Goal: Information Seeking & Learning: Learn about a topic

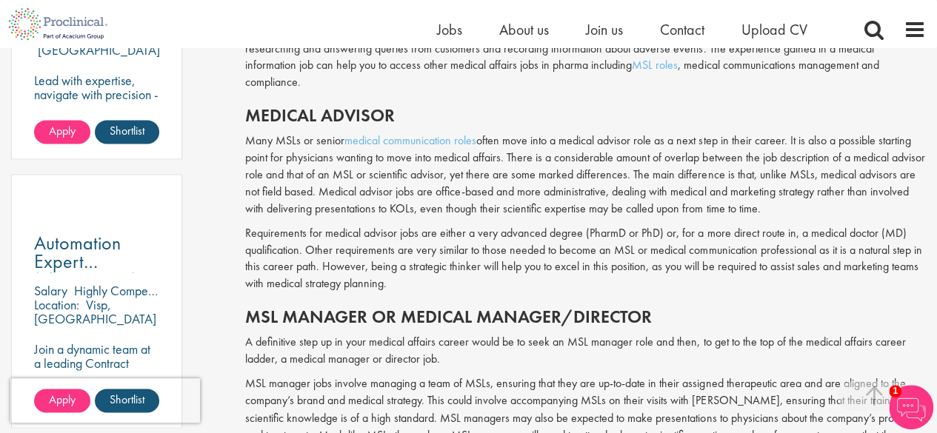
scroll to position [1000, 0]
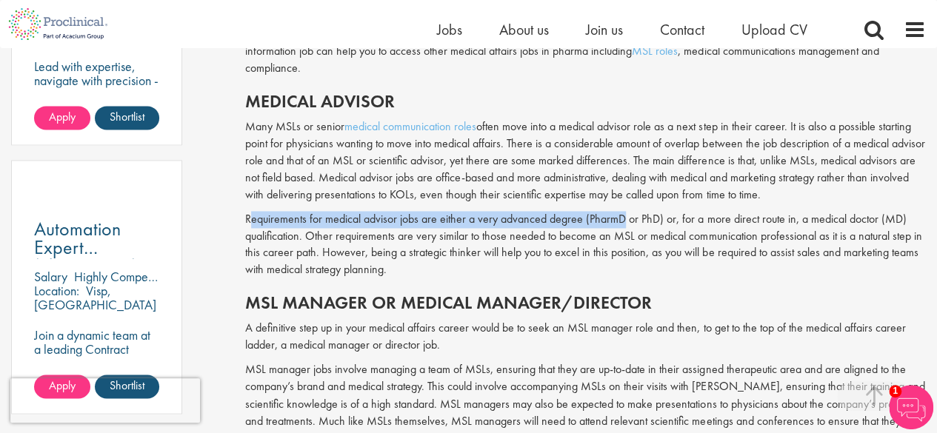
drag, startPoint x: 248, startPoint y: 201, endPoint x: 623, endPoint y: 201, distance: 374.9
click at [623, 211] on p "Requirements for medical advisor jobs are either a very advanced degree (PharmD…" at bounding box center [585, 244] width 681 height 67
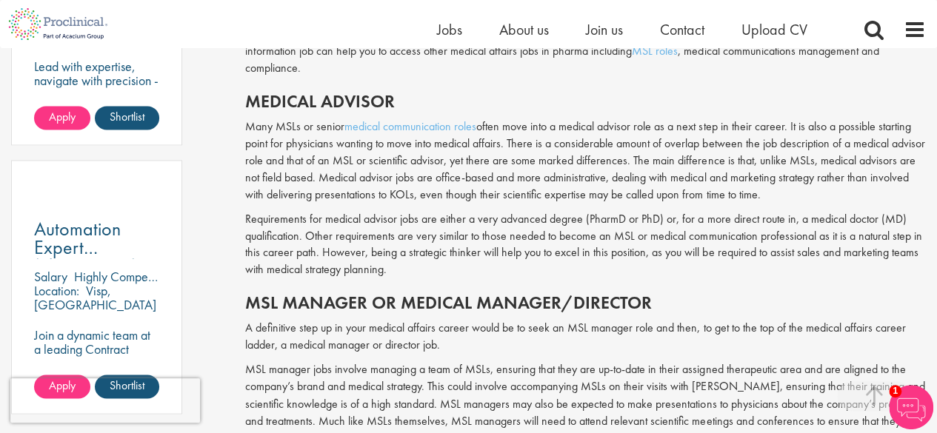
click at [236, 206] on div "How to progress a career in medical affairs Author: [PERSON_NAME] Posting date:…" at bounding box center [585, 205] width 703 height 2079
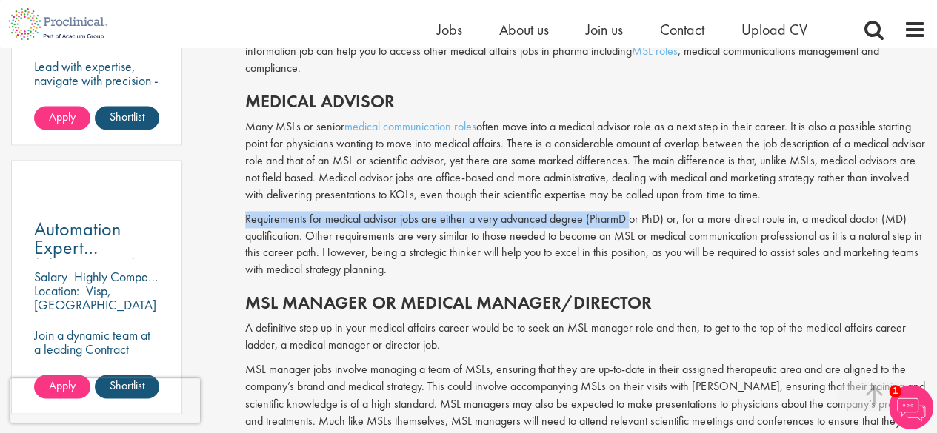
drag, startPoint x: 238, startPoint y: 204, endPoint x: 628, endPoint y: 206, distance: 390.5
click at [628, 206] on div "How to progress a career in medical affairs Author: [PERSON_NAME] Posting date:…" at bounding box center [585, 205] width 703 height 2079
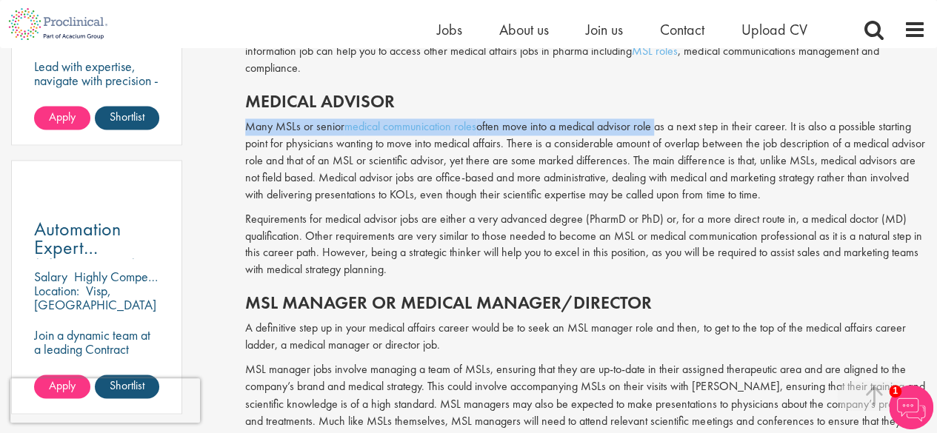
drag, startPoint x: 246, startPoint y: 114, endPoint x: 658, endPoint y: 110, distance: 412.0
click at [658, 119] on p "Many MSLs or senior medical communication roles often move into a medical advis…" at bounding box center [585, 161] width 681 height 84
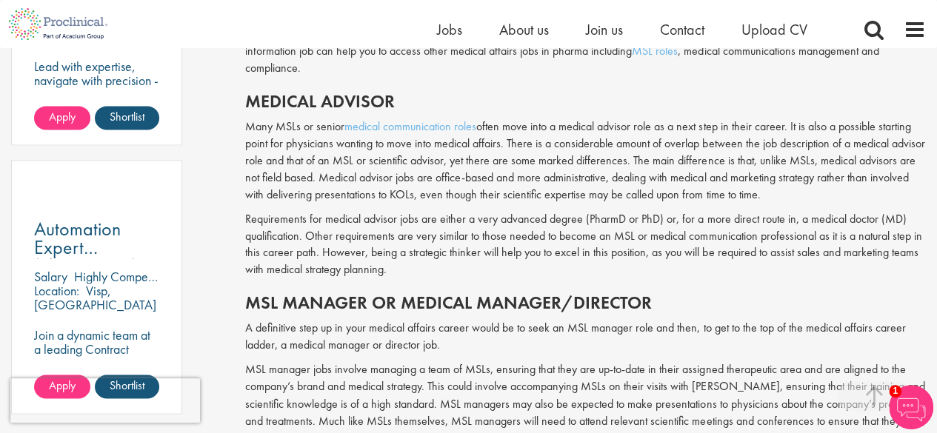
click at [249, 211] on p "Requirements for medical advisor jobs are either a very advanced degree (PharmD…" at bounding box center [585, 244] width 681 height 67
drag, startPoint x: 250, startPoint y: 198, endPoint x: 400, endPoint y: 205, distance: 150.6
click at [400, 211] on p "Requirements for medical advisor jobs are either a very advanced degree (PharmD…" at bounding box center [585, 244] width 681 height 67
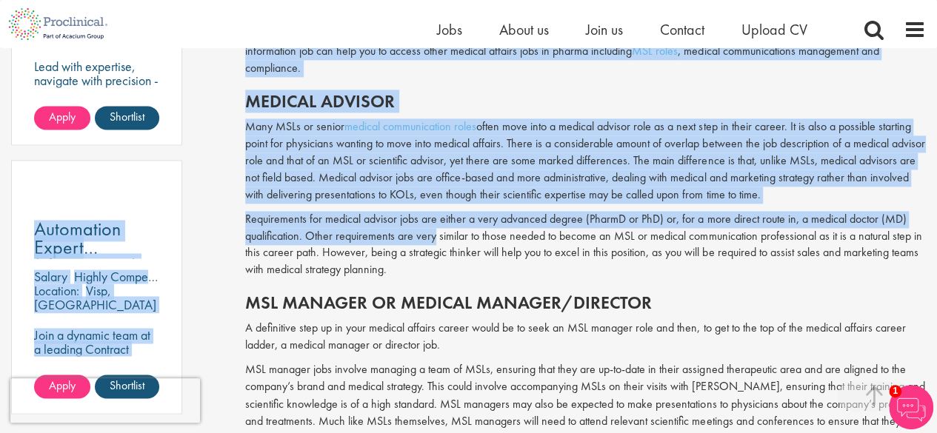
drag, startPoint x: 233, startPoint y: 202, endPoint x: 427, endPoint y: 214, distance: 194.5
click at [427, 214] on div "Content types Quizzes Blogs Guidebooks & Reports Videos Infographics Case studi…" at bounding box center [468, 206] width 937 height 2094
click at [427, 214] on p "Requirements for medical advisor jobs are either a very advanced degree (PharmD…" at bounding box center [585, 244] width 681 height 67
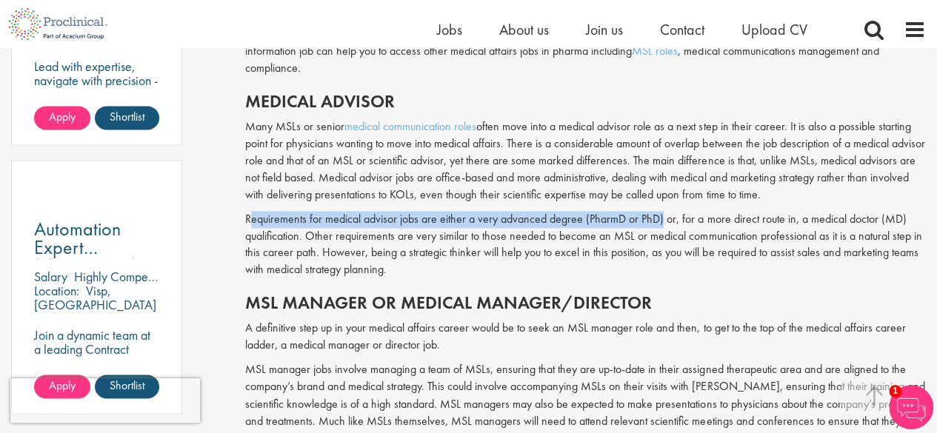
drag, startPoint x: 252, startPoint y: 202, endPoint x: 661, endPoint y: 205, distance: 409.0
click at [661, 211] on p "Requirements for medical advisor jobs are either a very advanced degree (PharmD…" at bounding box center [585, 244] width 681 height 67
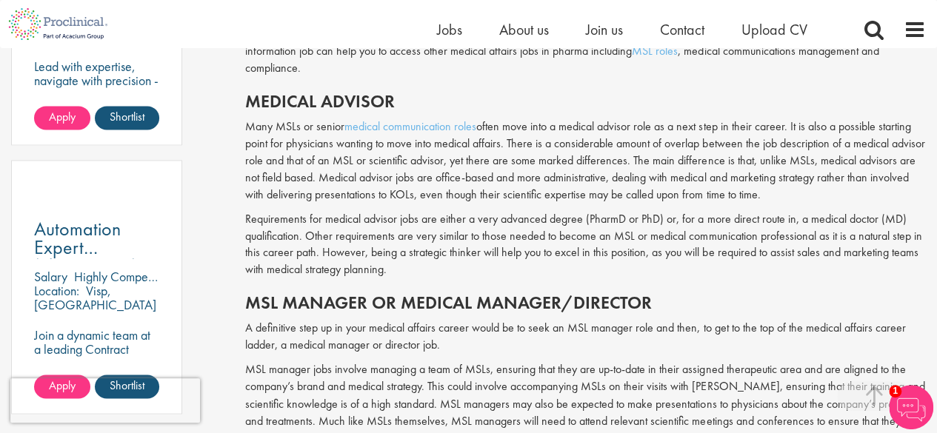
click at [246, 211] on p "Requirements for medical advisor jobs are either a very advanced degree (PharmD…" at bounding box center [585, 244] width 681 height 67
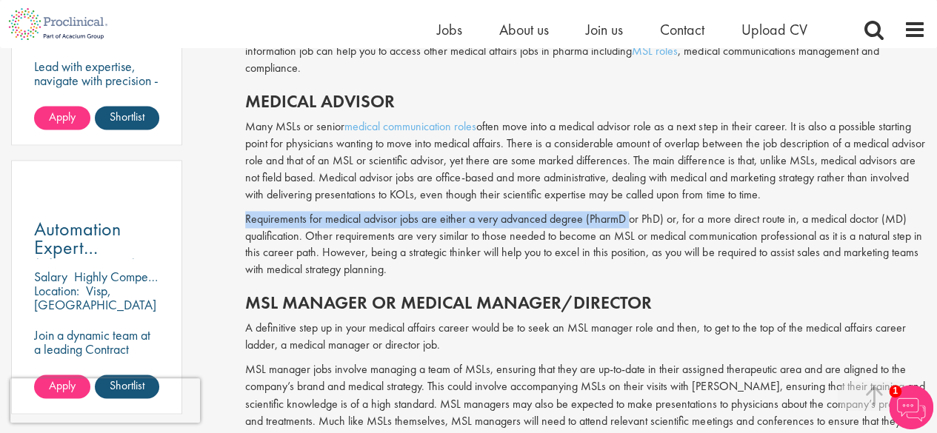
drag, startPoint x: 246, startPoint y: 202, endPoint x: 623, endPoint y: 197, distance: 377.2
click at [623, 211] on p "Requirements for medical advisor jobs are either a very advanced degree (PharmD…" at bounding box center [585, 244] width 681 height 67
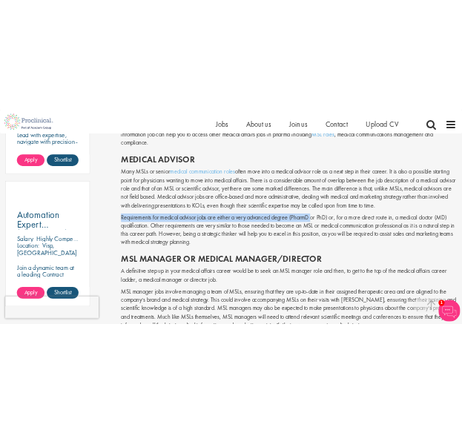
scroll to position [985, 0]
